Goal: Check status

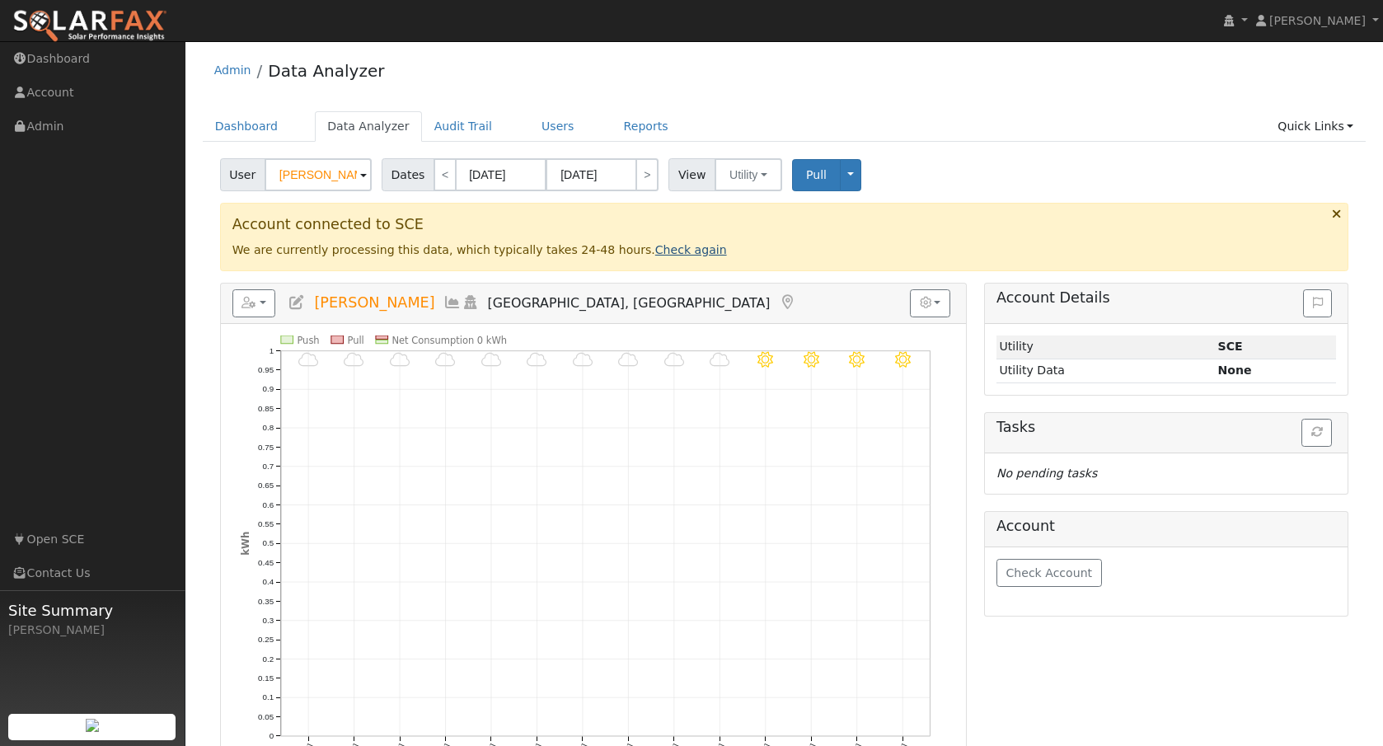
click at [659, 255] on link "Check again" at bounding box center [691, 249] width 72 height 13
click at [667, 251] on link "Check again" at bounding box center [691, 249] width 72 height 13
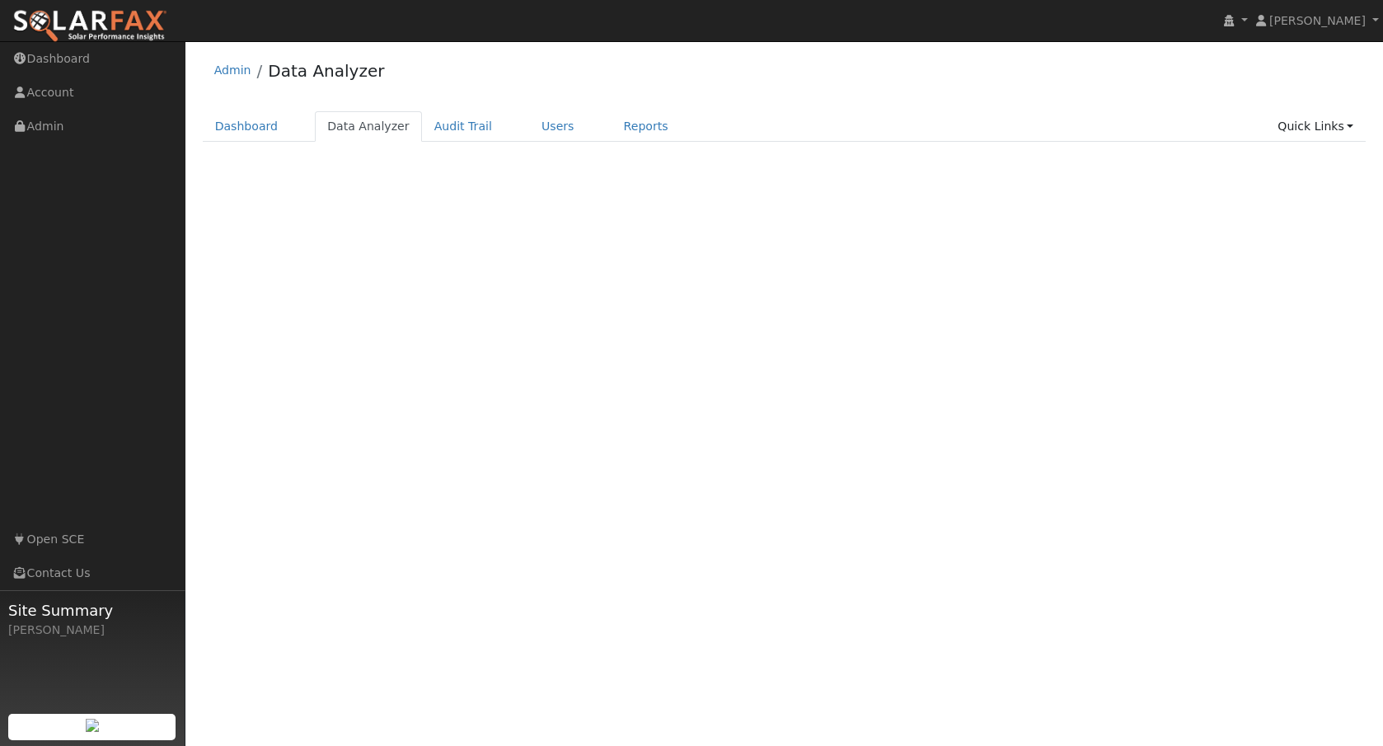
select select "8"
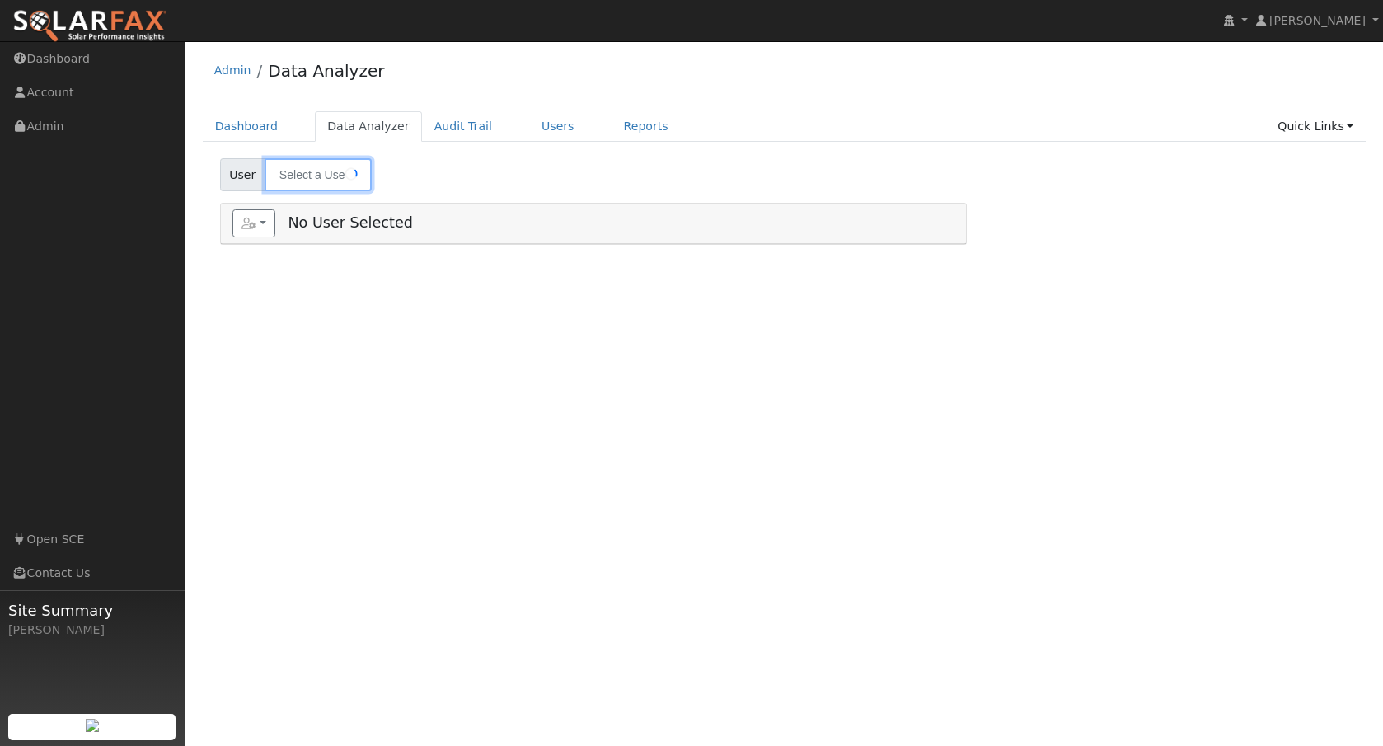
type input "[PERSON_NAME]"
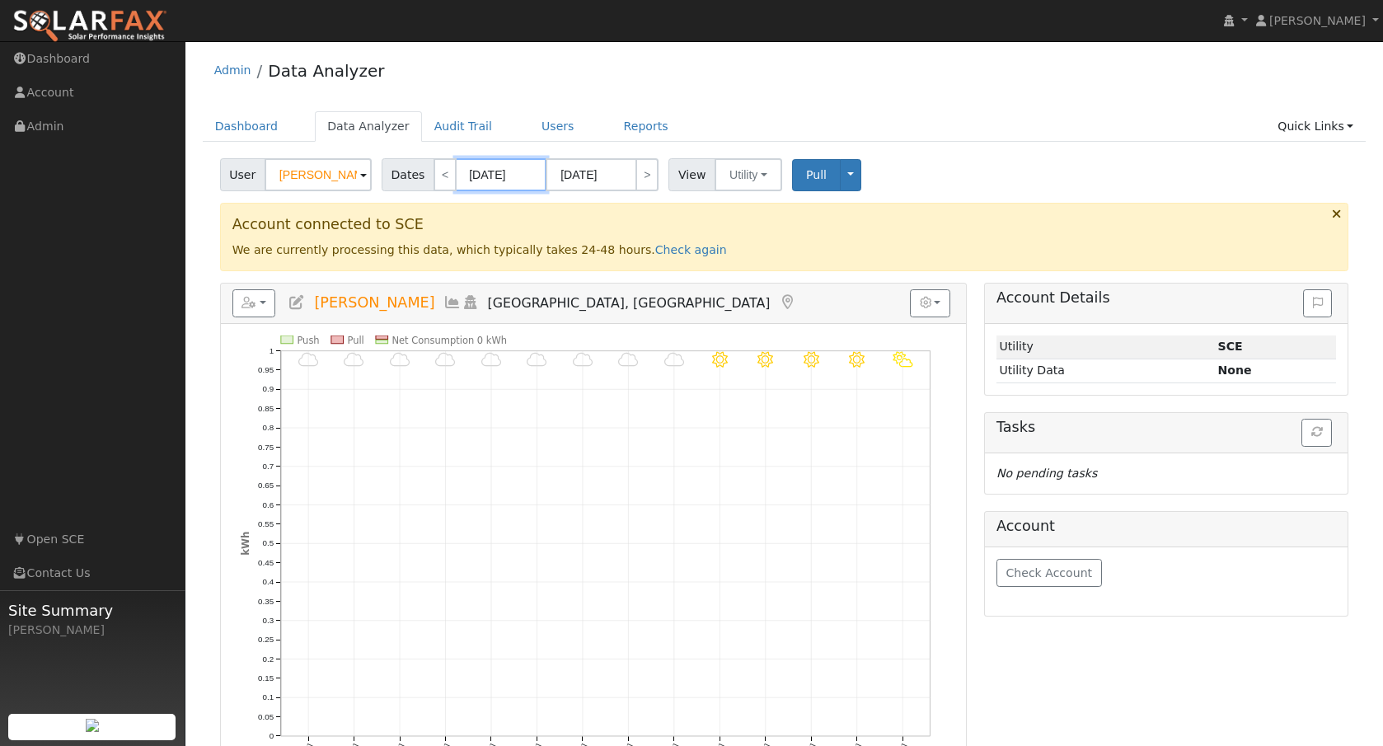
click at [516, 179] on input "[DATE]" at bounding box center [501, 174] width 91 height 33
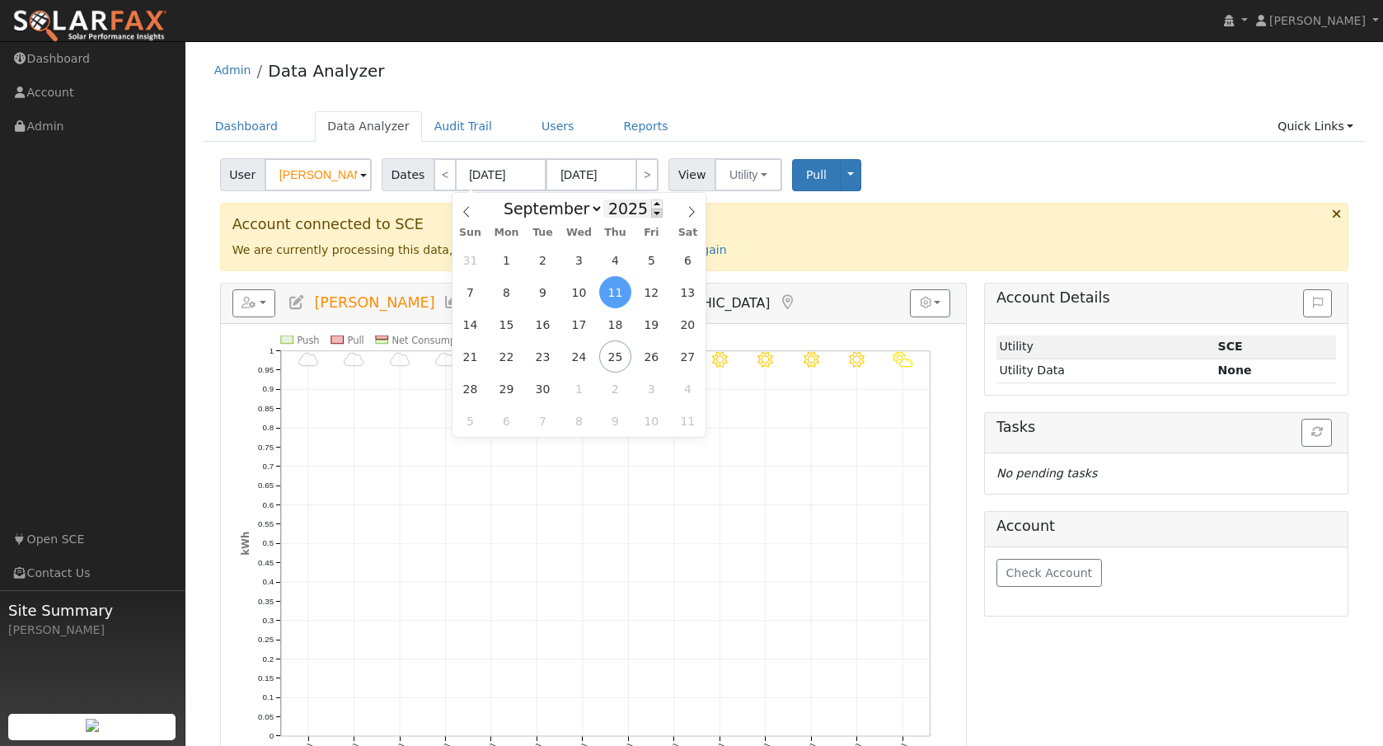
click at [652, 208] on span at bounding box center [657, 212] width 12 height 9
type input "2024"
click at [576, 212] on select "January February March April May June July August September October November De…" at bounding box center [549, 209] width 108 height 20
select select "7"
click at [500, 199] on select "January February March April May June July August September October November De…" at bounding box center [549, 209] width 108 height 20
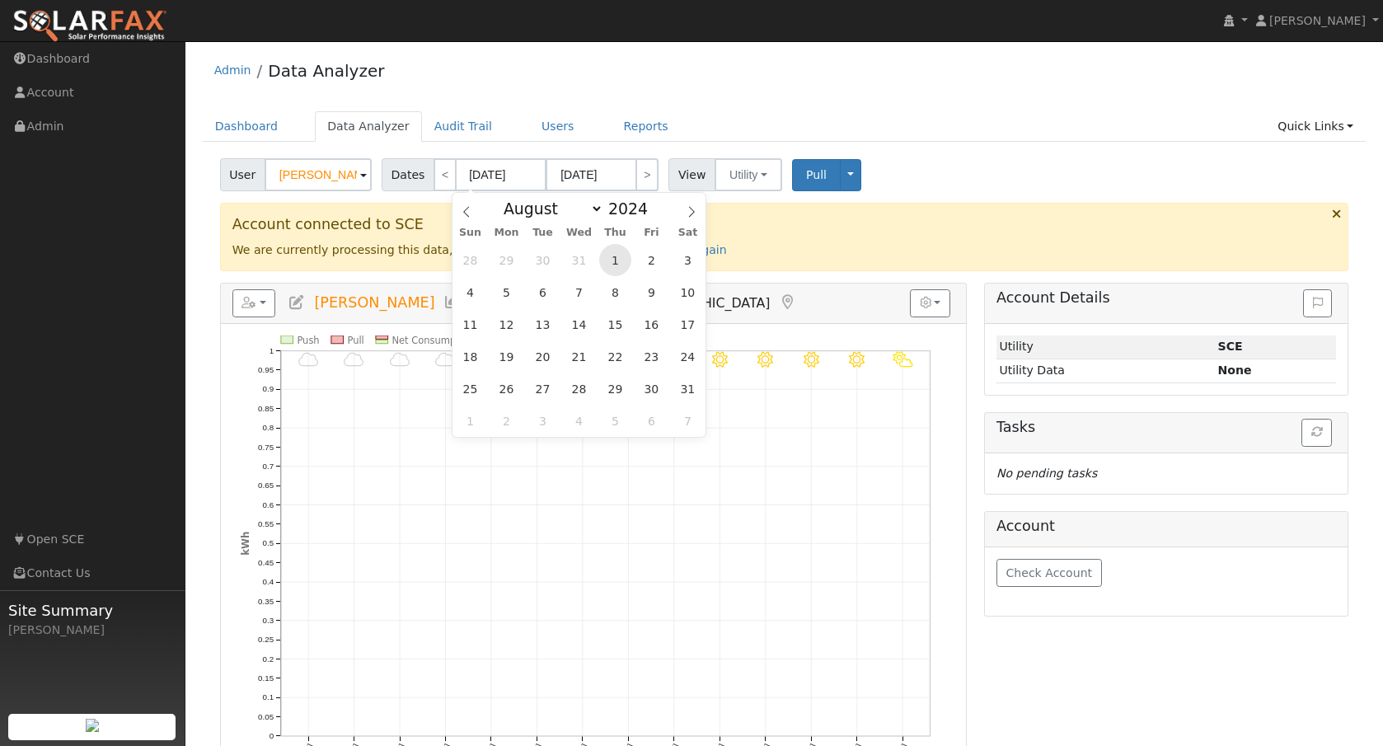
click at [616, 260] on span "1" at bounding box center [615, 260] width 32 height 32
type input "08/01/2024"
type input "08/31/2024"
type input "2024"
select select "7"
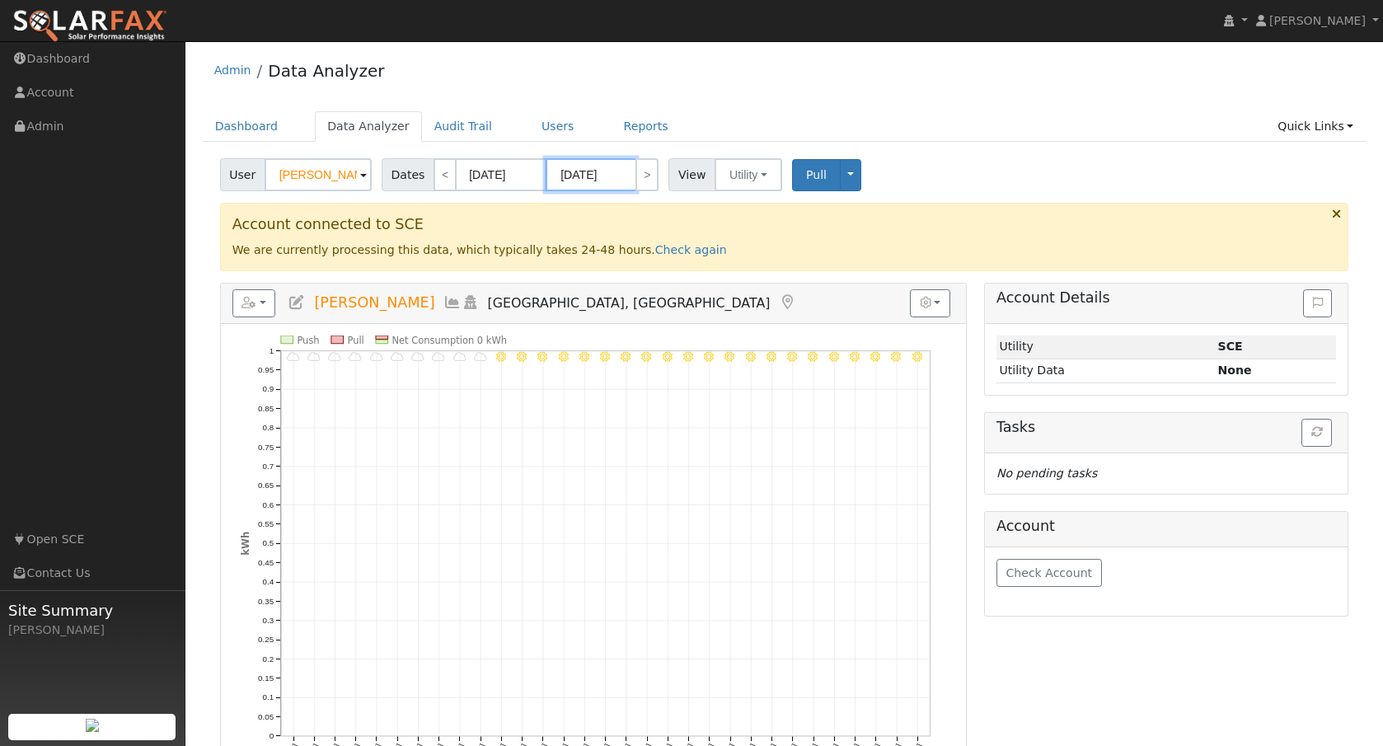
click at [598, 178] on input "08/31/2024" at bounding box center [591, 174] width 91 height 33
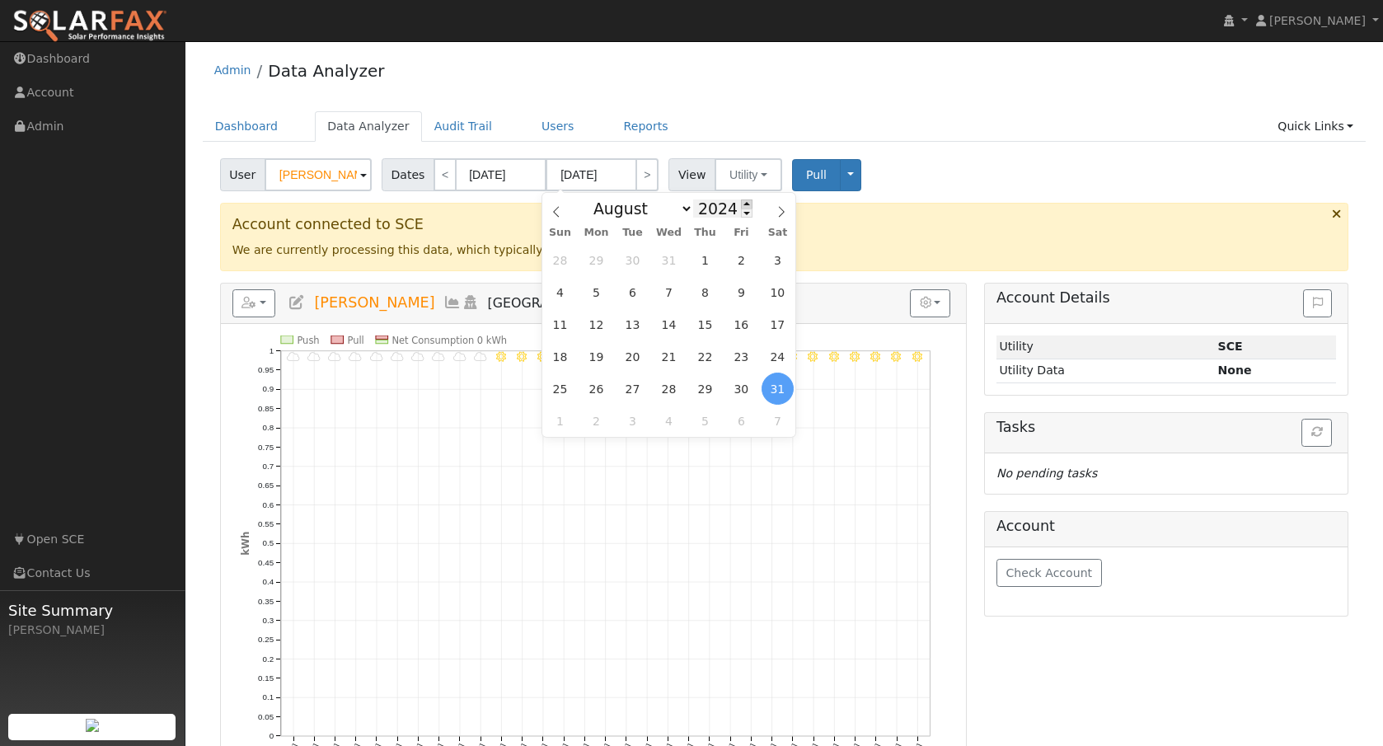
click at [741, 205] on span at bounding box center [747, 203] width 12 height 9
type input "2025"
click at [745, 266] on span "1" at bounding box center [741, 260] width 32 height 32
type input "[DATE]"
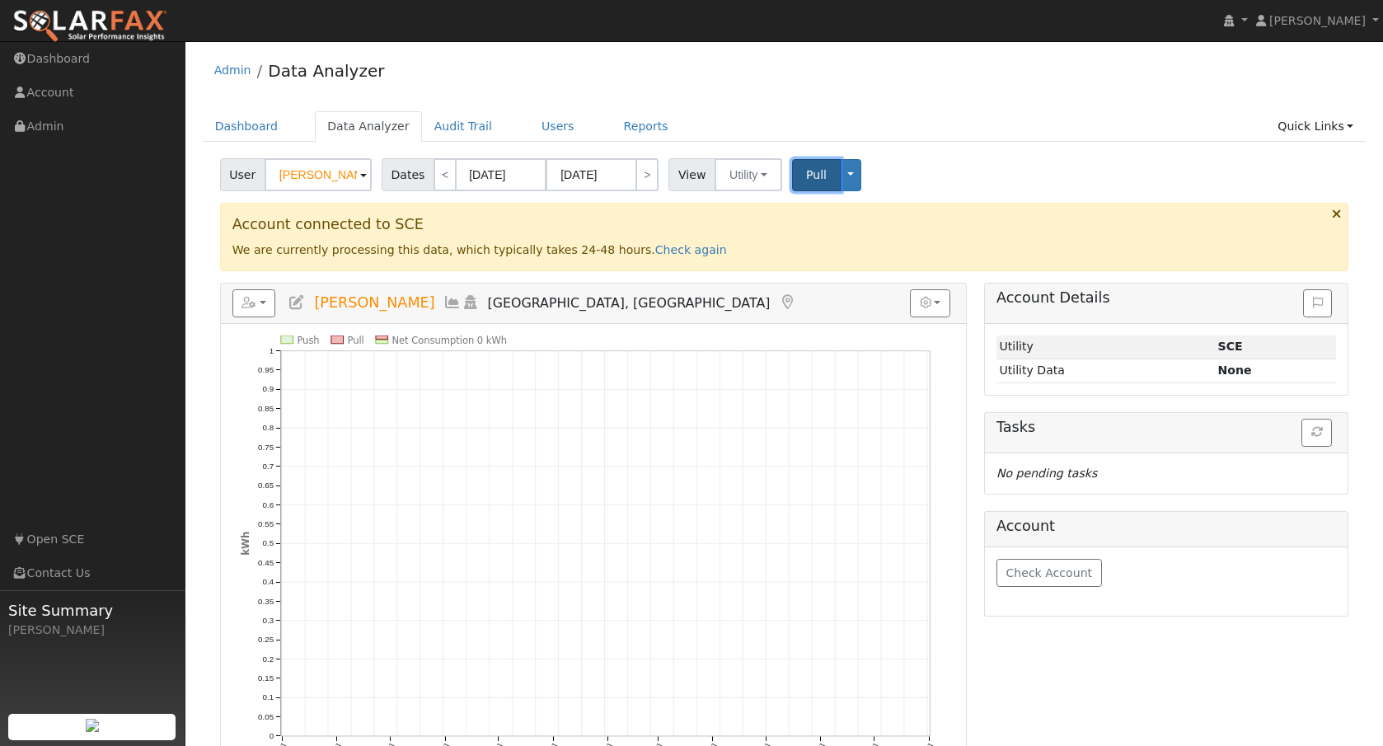
click at [819, 181] on span "Pull" at bounding box center [816, 174] width 21 height 13
click at [672, 246] on link "Check again" at bounding box center [691, 249] width 72 height 13
click at [806, 176] on span "Pull" at bounding box center [816, 174] width 21 height 13
click at [323, 126] on link "Data Analyzer" at bounding box center [368, 126] width 107 height 30
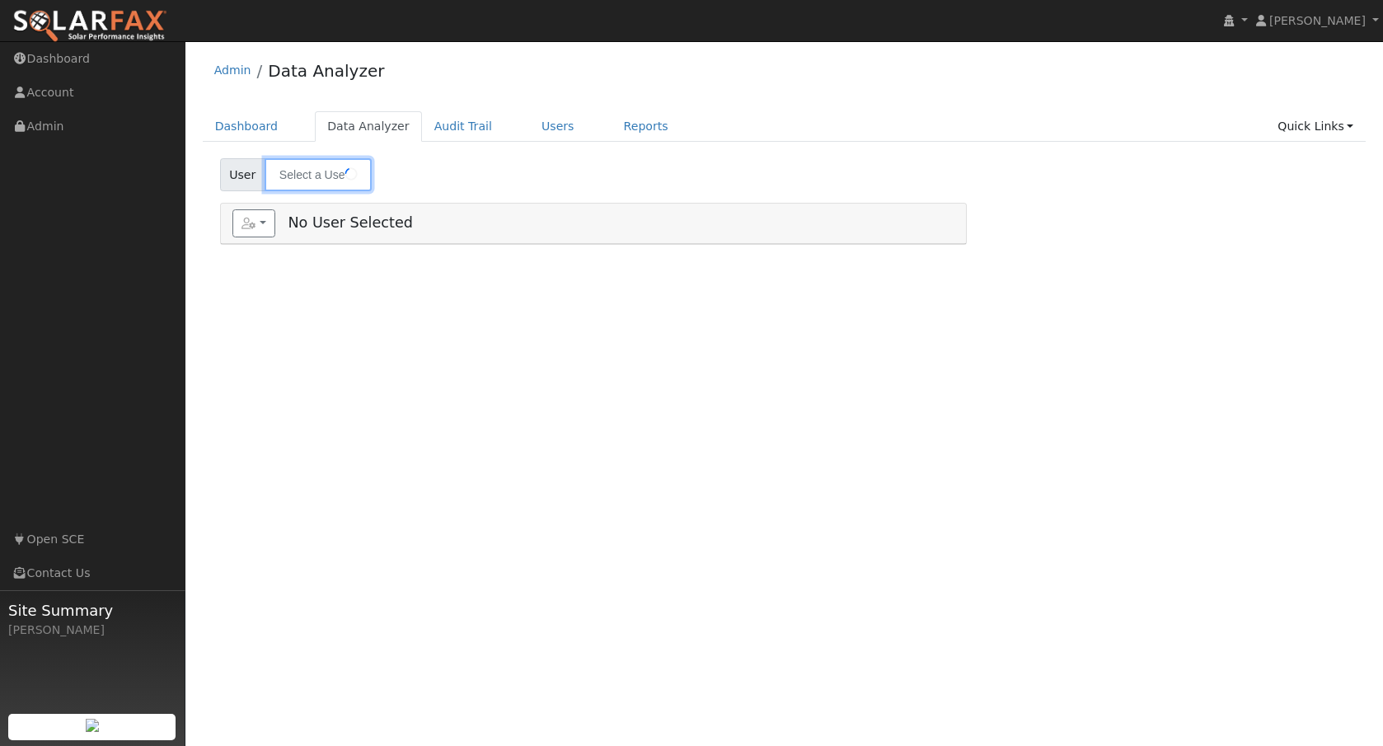
type input "[PERSON_NAME]"
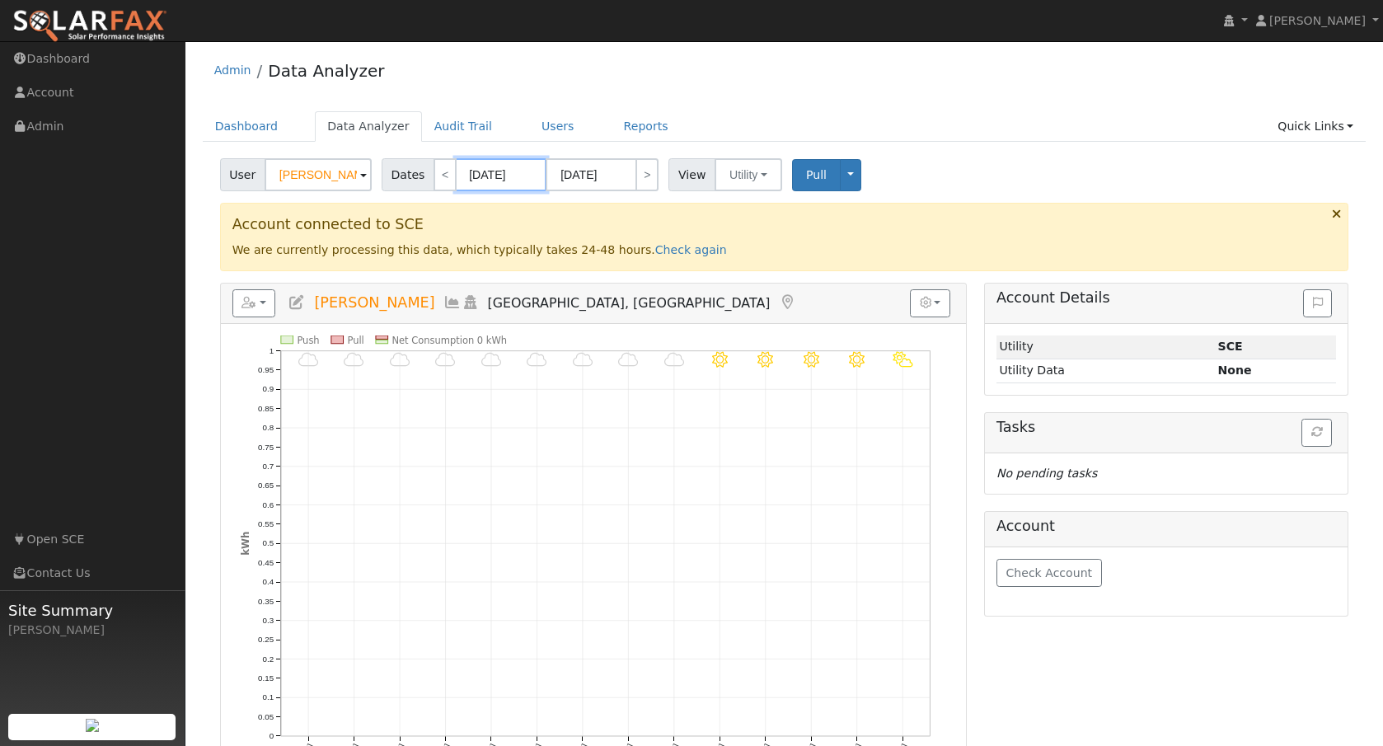
click at [499, 176] on input "09/11/2025" at bounding box center [501, 174] width 91 height 33
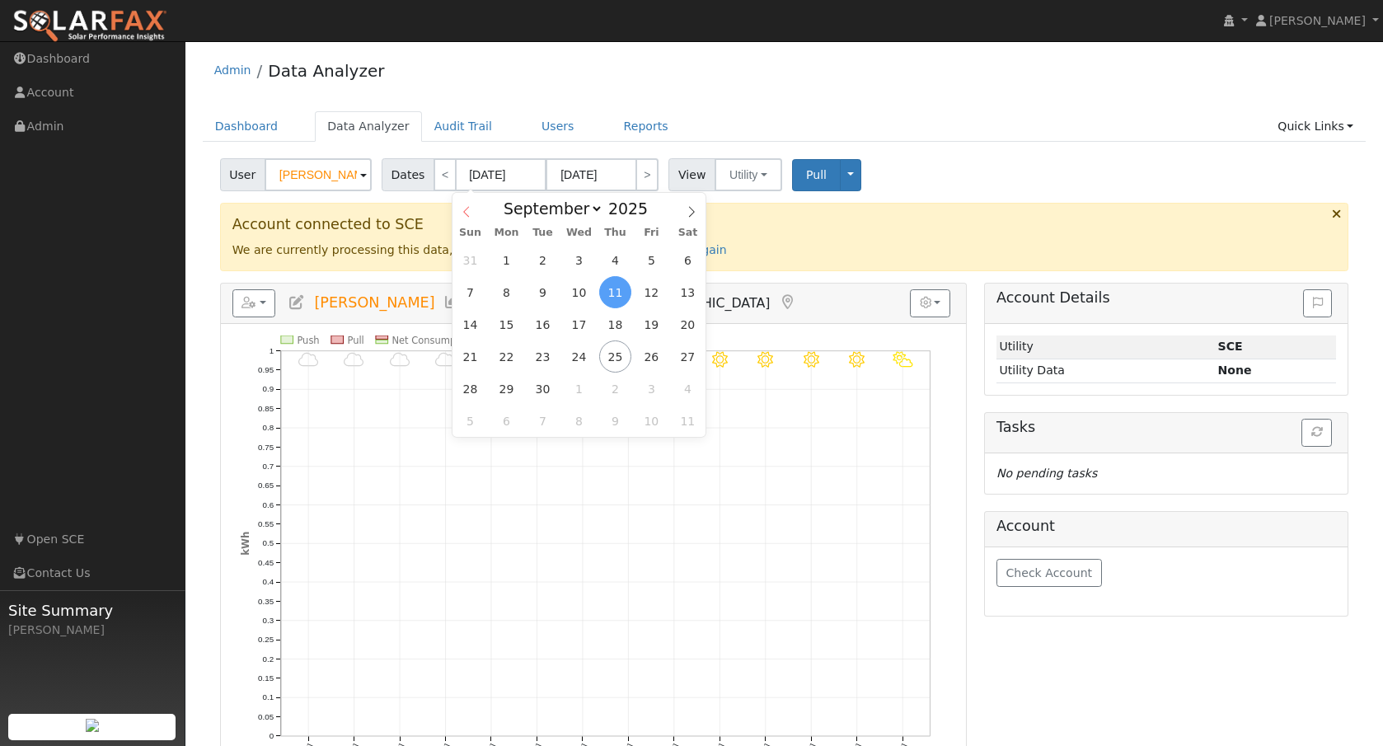
click at [466, 211] on icon at bounding box center [467, 212] width 12 height 12
select select "4"
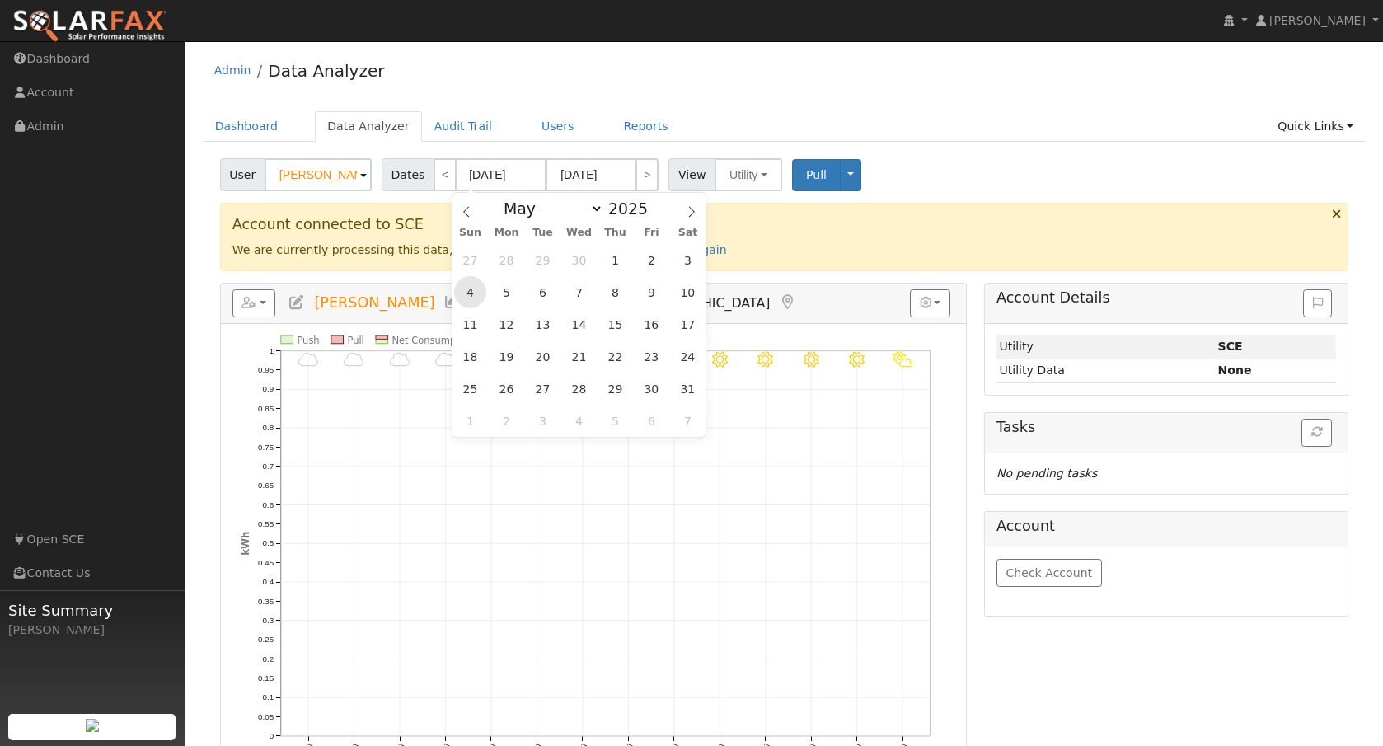
click at [470, 287] on span "4" at bounding box center [470, 292] width 32 height 32
type input "05/04/2025"
type input "05/17/2025"
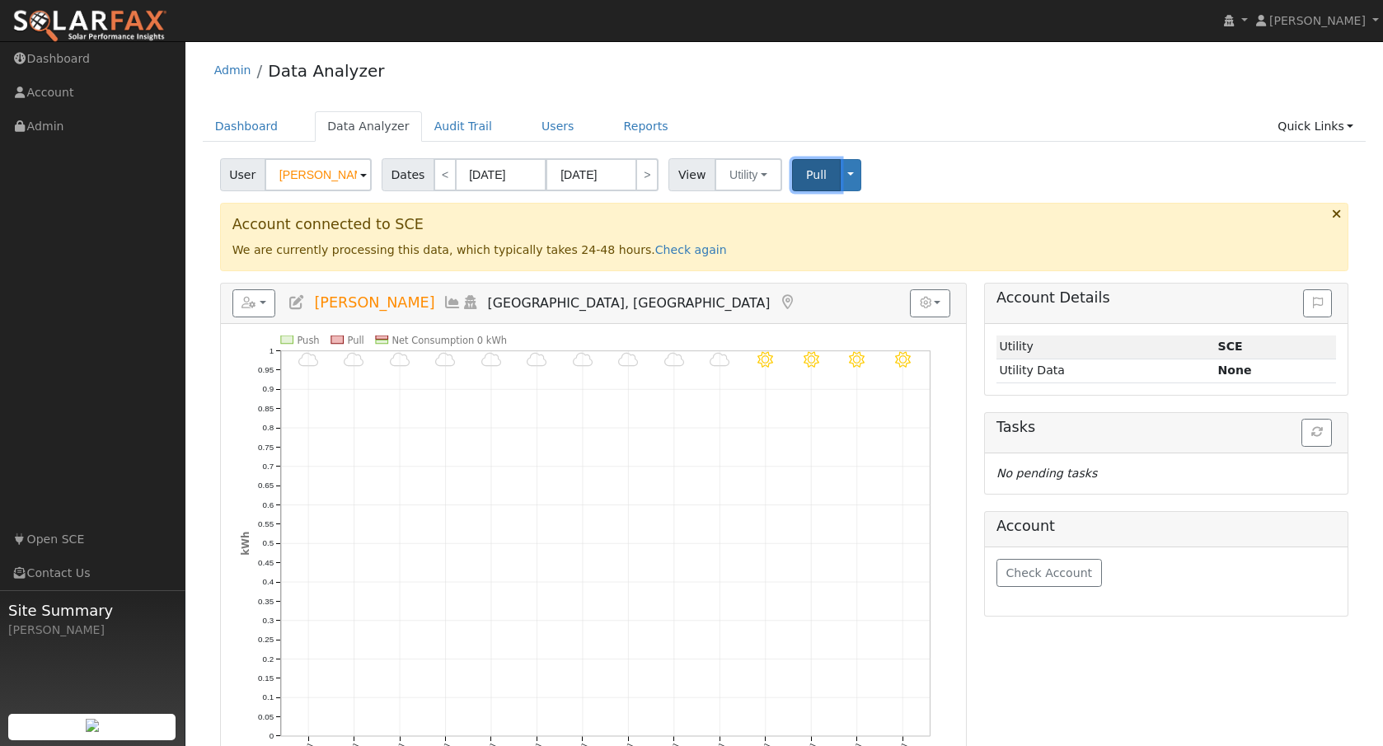
click at [799, 176] on button "Pull" at bounding box center [816, 175] width 49 height 32
click at [668, 251] on link "Check again" at bounding box center [691, 249] width 72 height 13
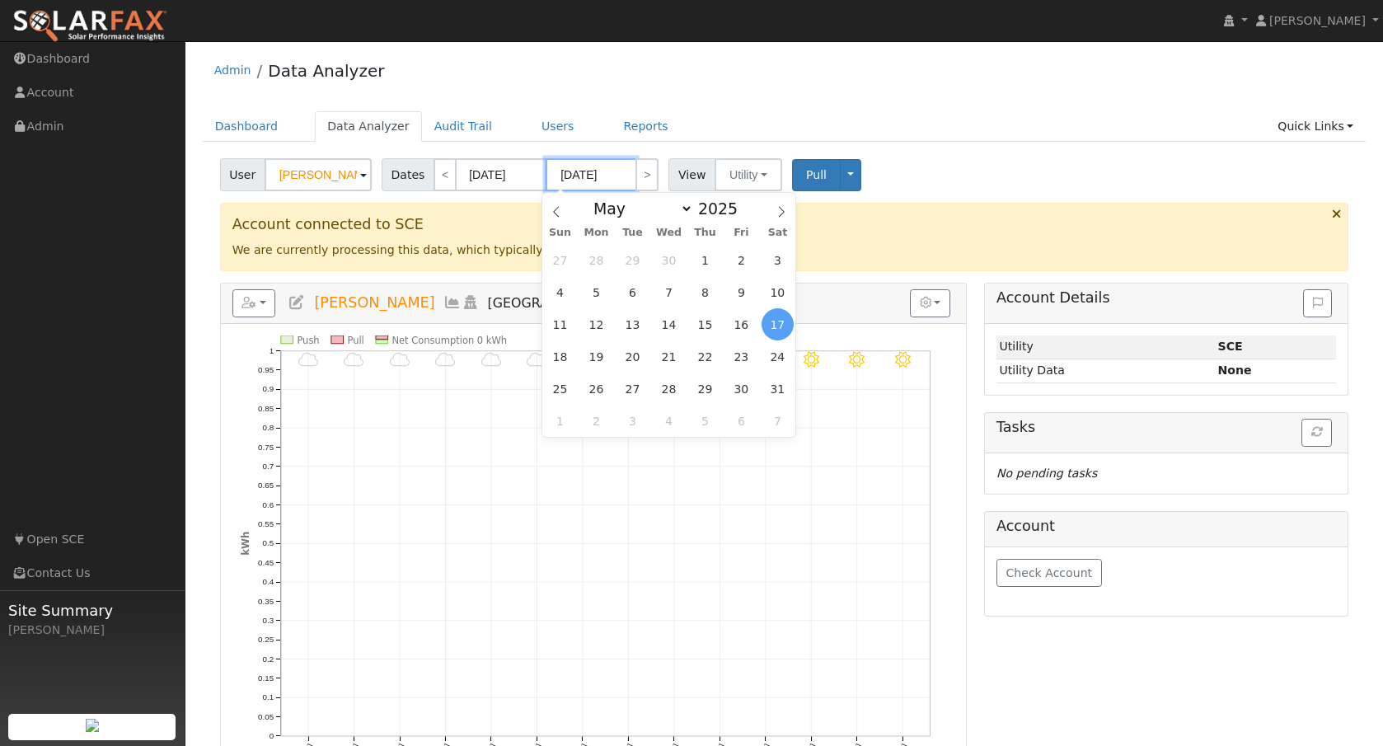
click at [603, 178] on input "05/17/2025" at bounding box center [591, 174] width 91 height 33
click at [744, 216] on span at bounding box center [747, 212] width 12 height 9
click at [742, 203] on span at bounding box center [747, 203] width 12 height 9
type input "2025"
click at [785, 206] on icon at bounding box center [781, 212] width 12 height 12
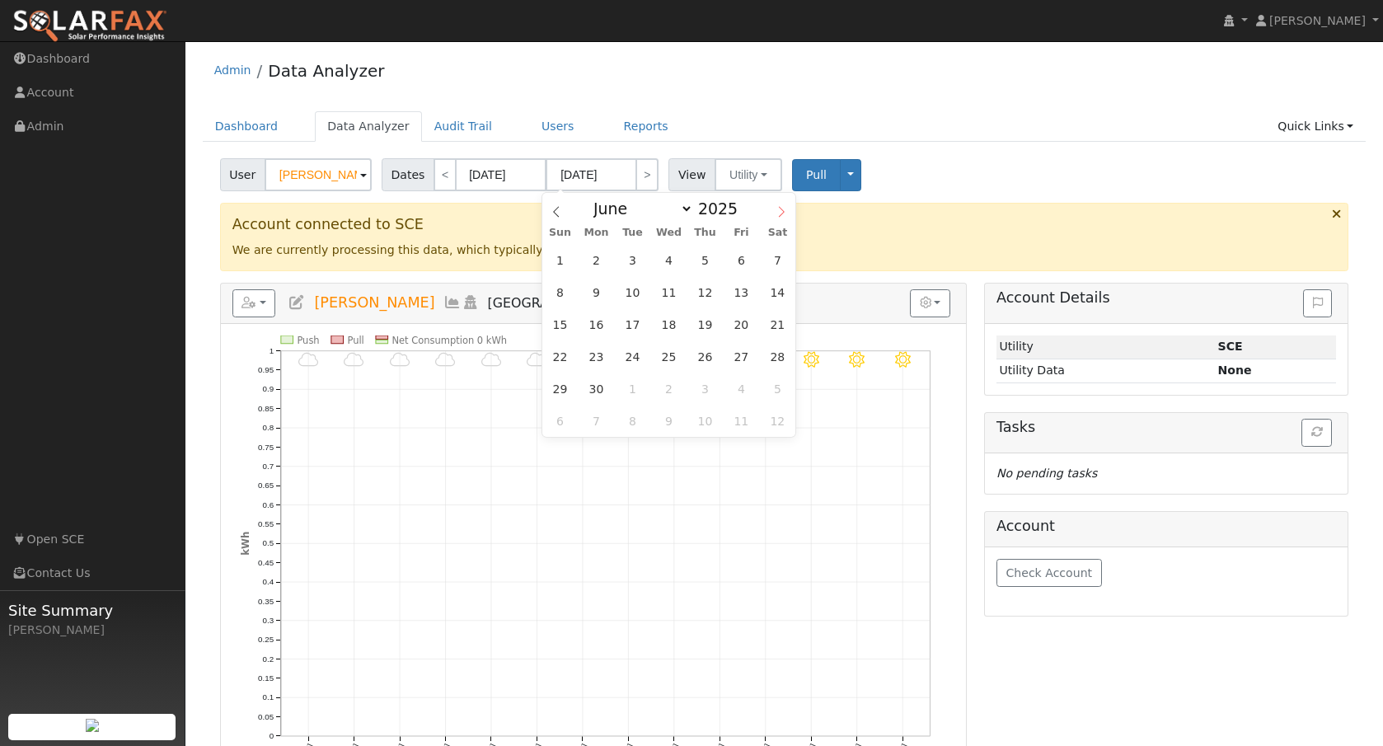
click at [785, 206] on icon at bounding box center [781, 212] width 12 height 12
select select "7"
click at [733, 260] on span "1" at bounding box center [741, 260] width 32 height 32
type input "[DATE]"
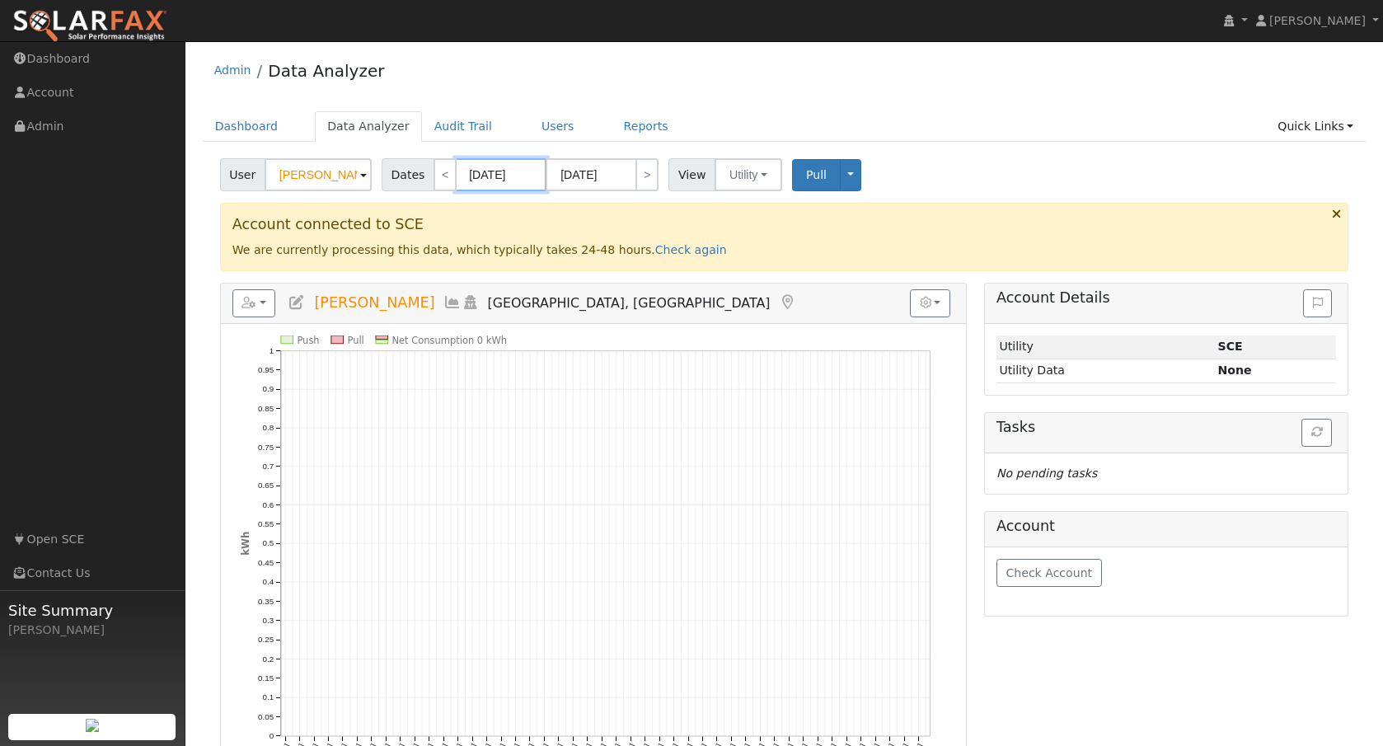
click at [508, 174] on input "05/04/2025" at bounding box center [501, 174] width 91 height 33
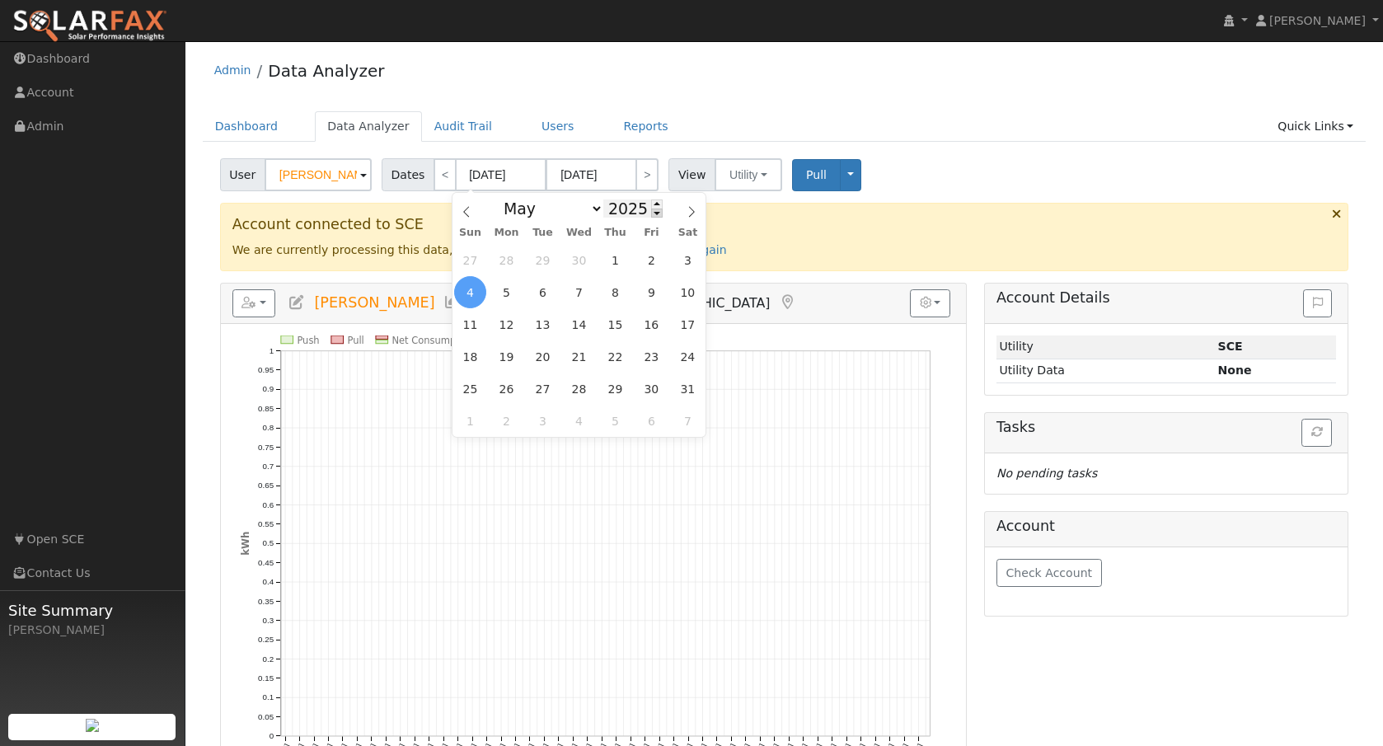
click at [651, 210] on span at bounding box center [657, 212] width 12 height 9
type input "2024"
click at [687, 206] on icon at bounding box center [692, 212] width 12 height 12
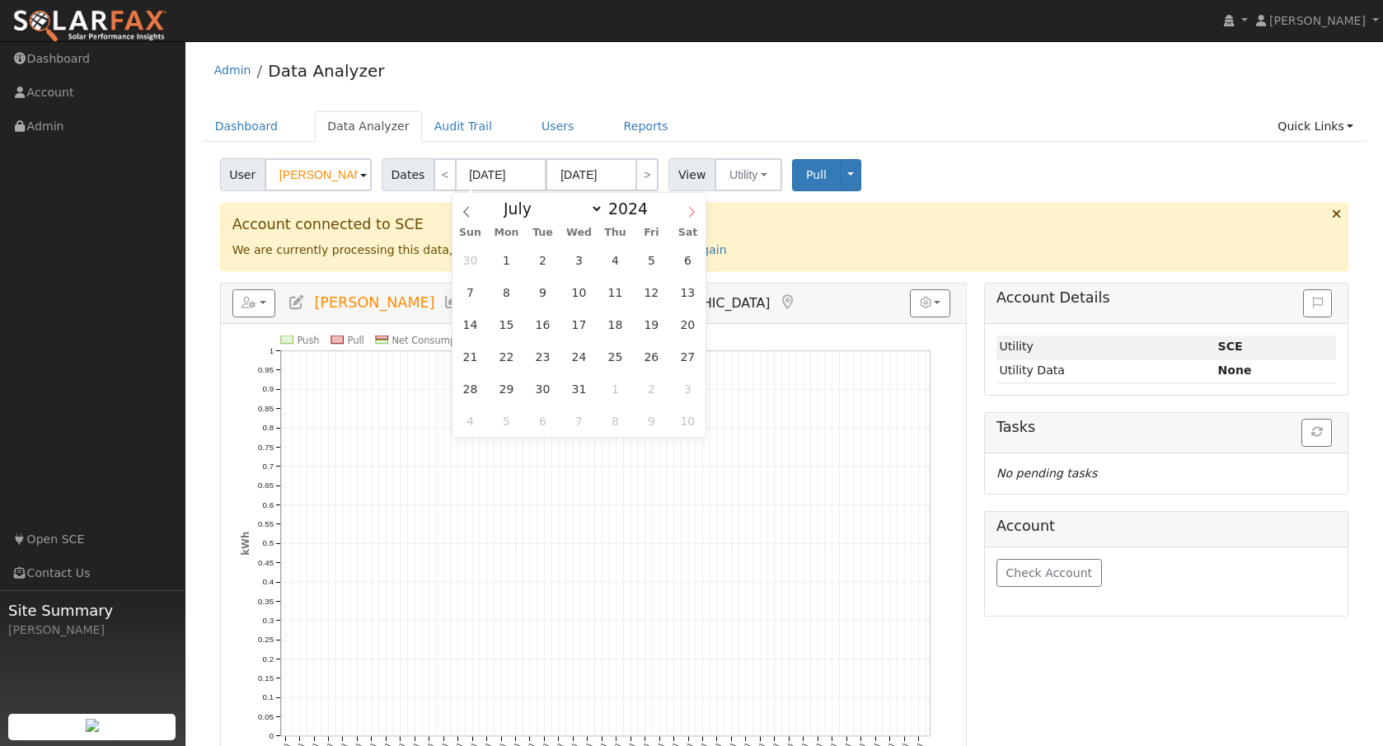
select select "7"
click at [616, 261] on span "1" at bounding box center [615, 260] width 32 height 32
type input "08/01/2024"
type input "08/31/2024"
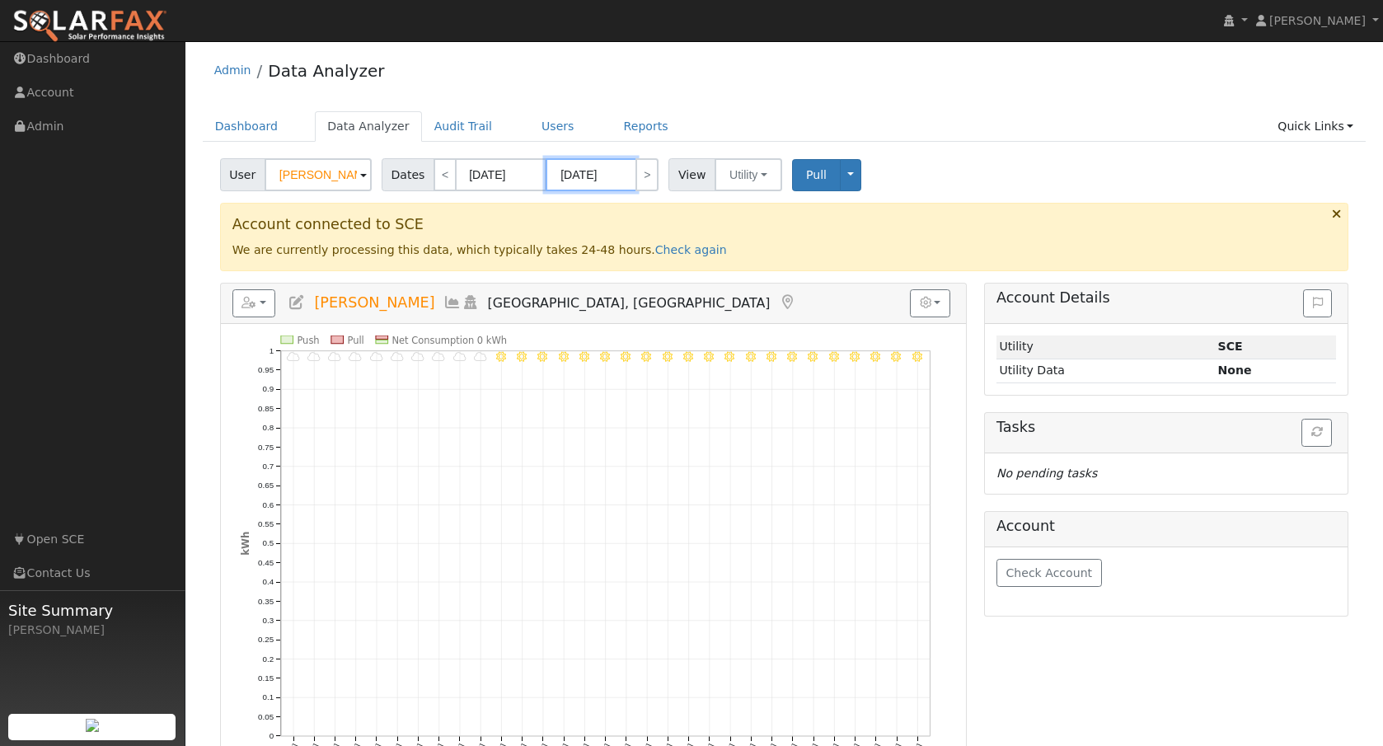
click at [611, 179] on input "08/31/2024" at bounding box center [591, 174] width 91 height 33
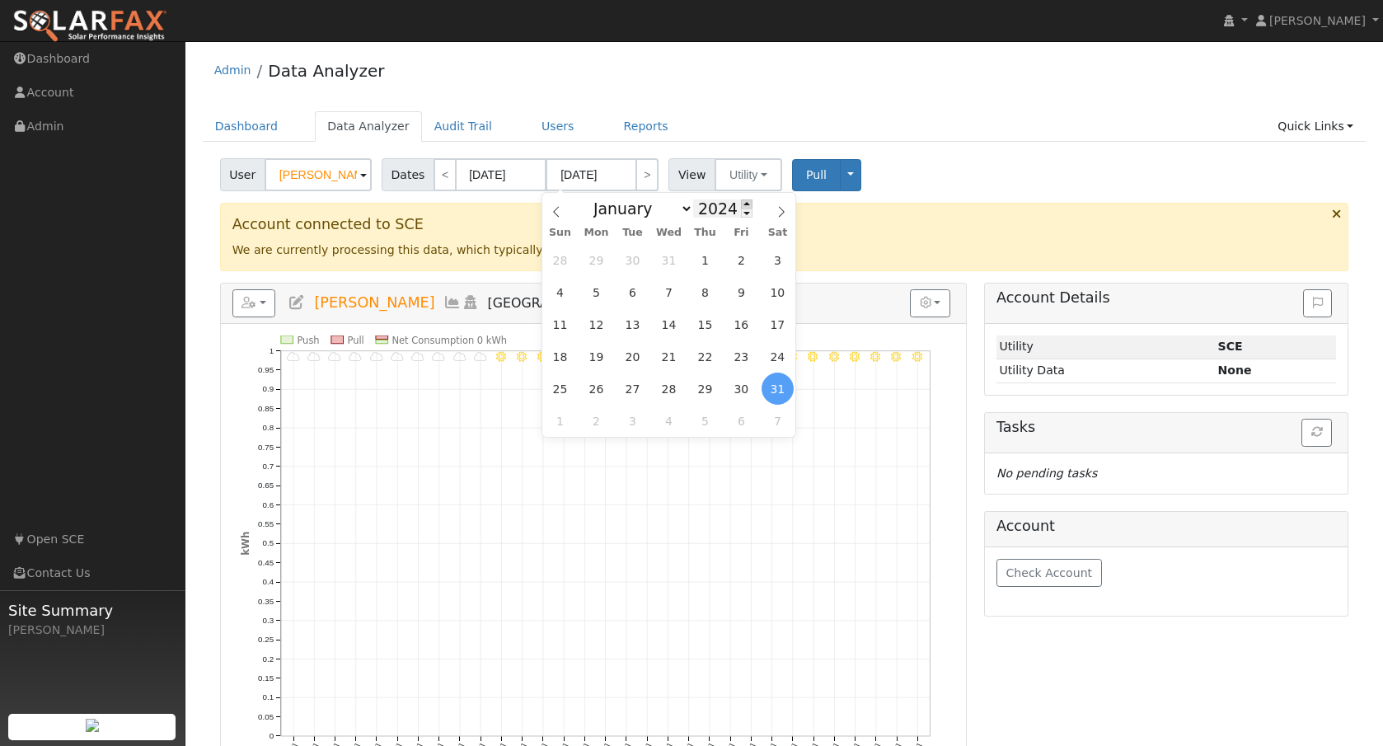
click at [741, 205] on span at bounding box center [747, 203] width 12 height 9
type input "2025"
click at [736, 255] on span "1" at bounding box center [741, 260] width 32 height 32
type input "[DATE]"
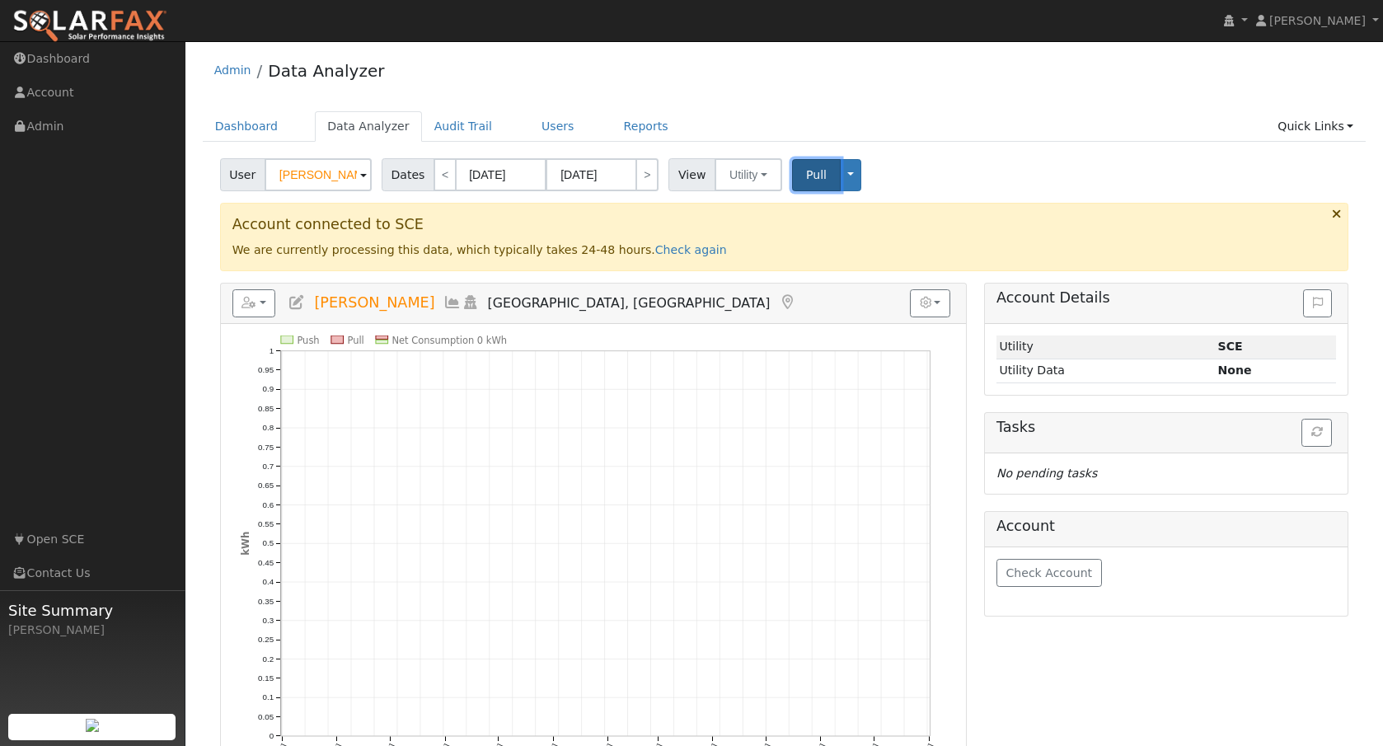
click at [806, 176] on span "Pull" at bounding box center [816, 174] width 21 height 13
click at [811, 175] on span "Pull" at bounding box center [816, 174] width 21 height 13
click at [655, 246] on link "Check again" at bounding box center [691, 249] width 72 height 13
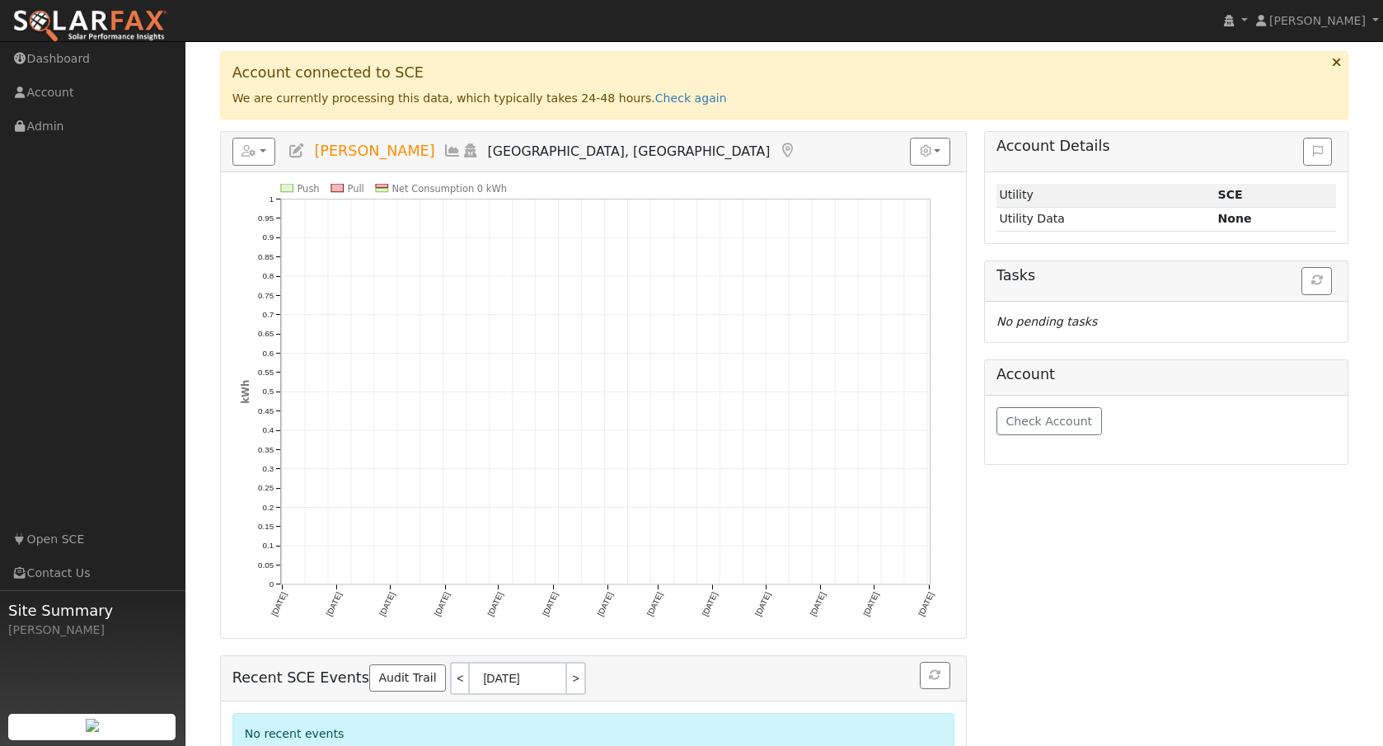
scroll to position [154, 0]
click at [655, 89] on link "Check again" at bounding box center [691, 95] width 72 height 13
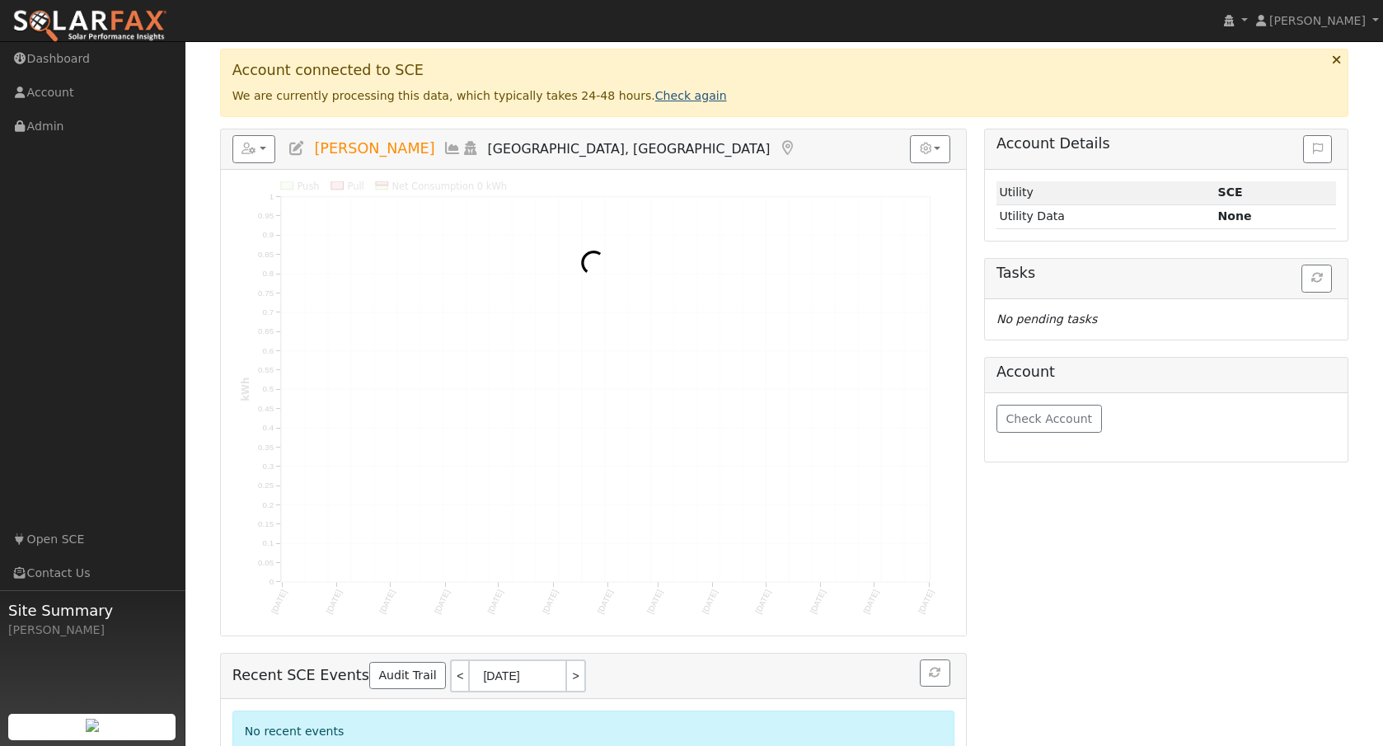
scroll to position [0, 0]
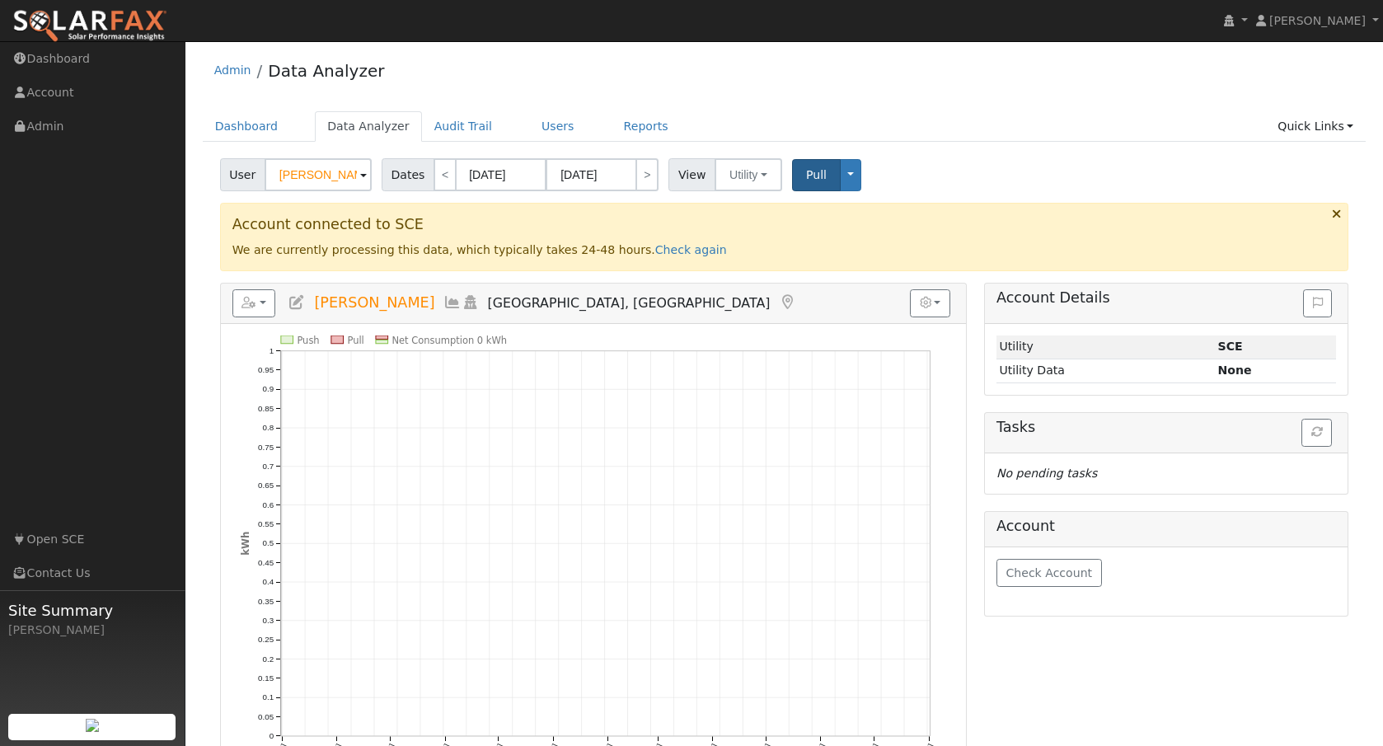
click at [678, 258] on div "Account connected to SCE We are currently processing this data, which typically…" at bounding box center [784, 237] width 1129 height 68
click at [674, 254] on link "Check again" at bounding box center [691, 249] width 72 height 13
